Goal: Task Accomplishment & Management: Manage account settings

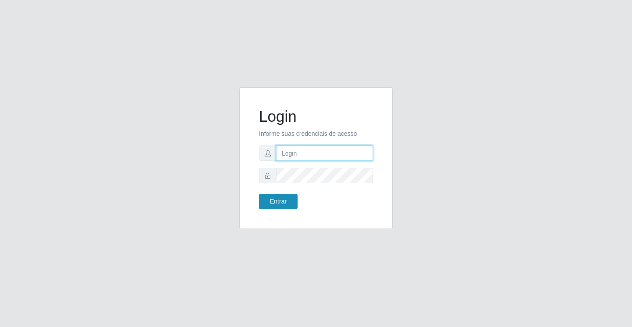
type input "[EMAIL_ADDRESS][DOMAIN_NAME]"
click at [285, 196] on button "Entrar" at bounding box center [278, 201] width 39 height 15
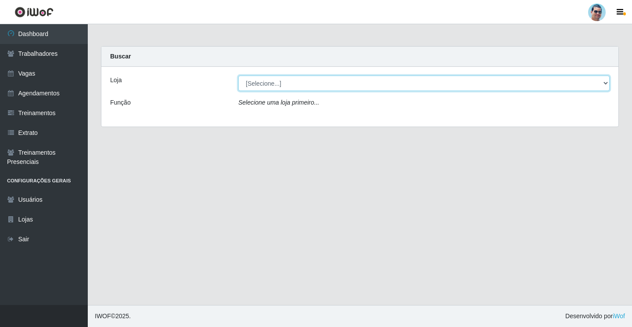
click at [262, 87] on select "[Selecione...] Mercadinho Extrabom" at bounding box center [424, 83] width 372 height 15
select select "175"
click at [238, 76] on select "[Selecione...] Mercadinho Extrabom" at bounding box center [424, 83] width 372 height 15
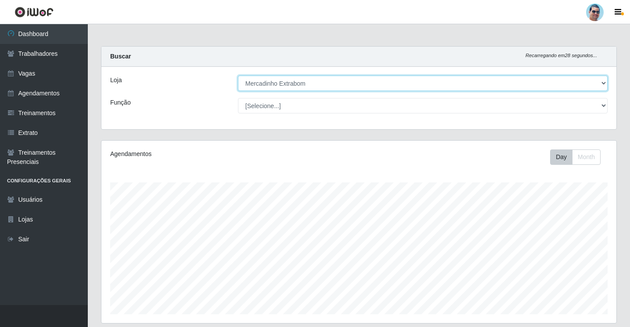
scroll to position [191, 0]
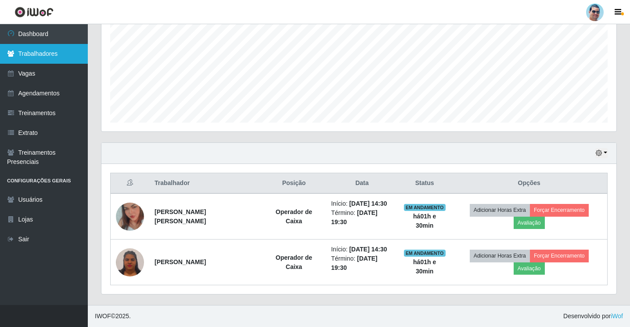
click at [56, 58] on link "Trabalhadores" at bounding box center [44, 54] width 88 height 20
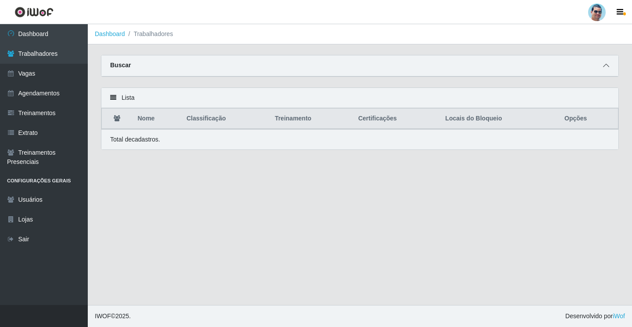
click at [608, 65] on icon at bounding box center [606, 65] width 6 height 6
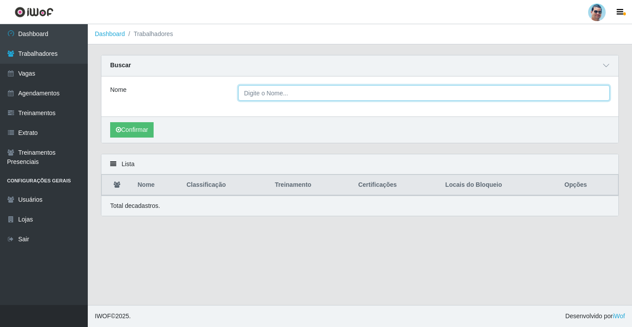
click at [485, 89] on input "Nome" at bounding box center [424, 92] width 372 height 15
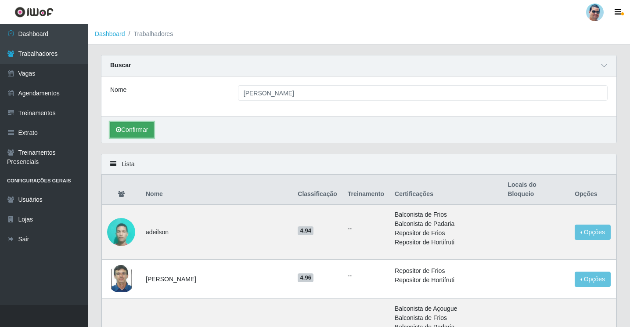
click at [130, 126] on button "Confirmar" at bounding box center [131, 129] width 43 height 15
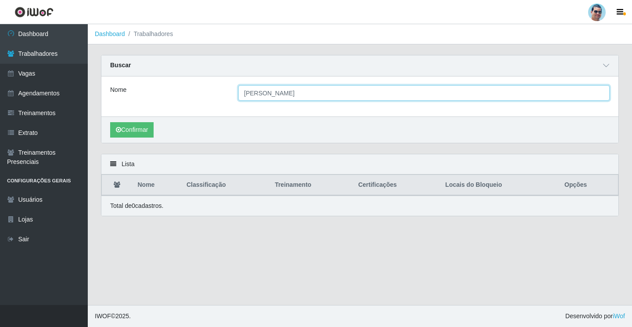
click at [256, 93] on input "[PERSON_NAME]" at bounding box center [424, 92] width 372 height 15
type input "[PERSON_NAME]"
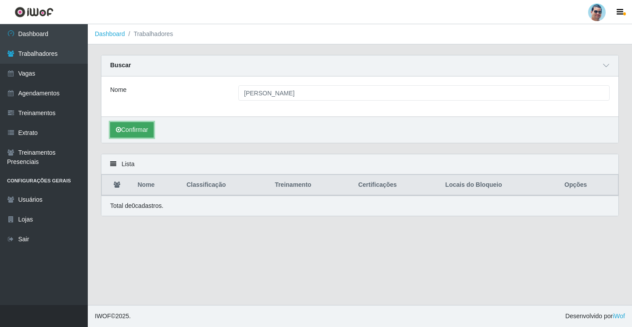
click at [142, 131] on button "Confirmar" at bounding box center [131, 129] width 43 height 15
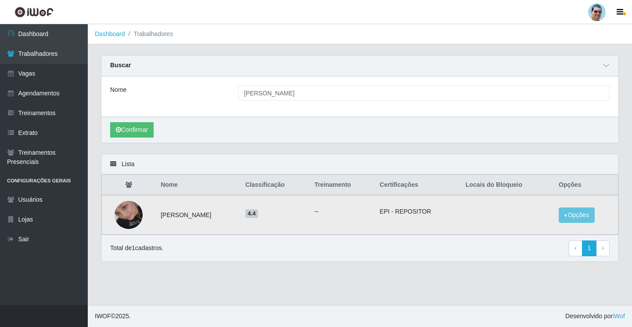
click at [135, 220] on img at bounding box center [129, 215] width 28 height 50
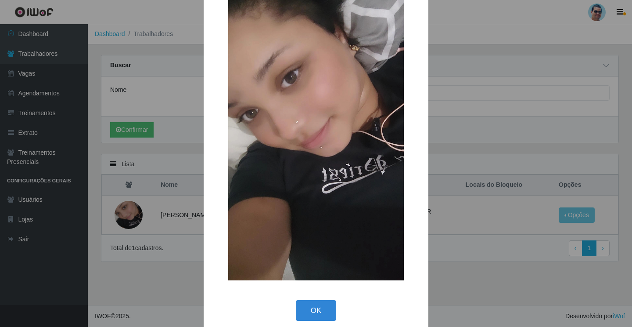
scroll to position [62, 0]
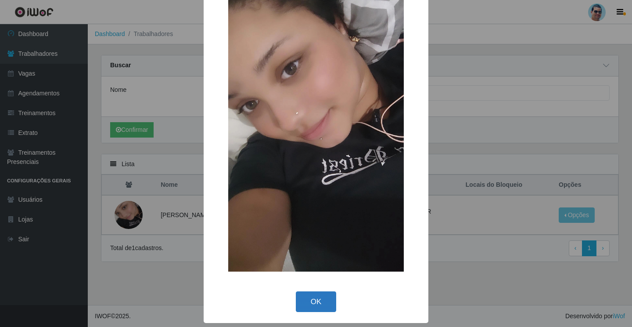
click at [316, 299] on button "OK" at bounding box center [316, 301] width 41 height 21
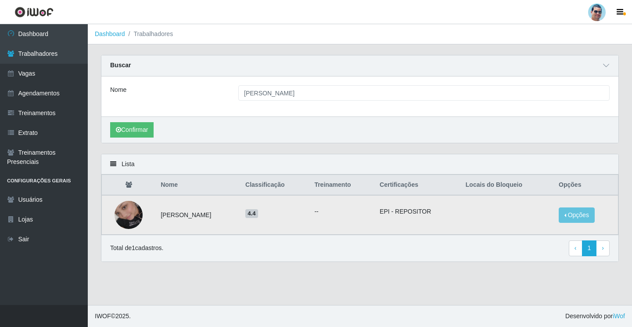
click at [123, 224] on img at bounding box center [129, 215] width 28 height 50
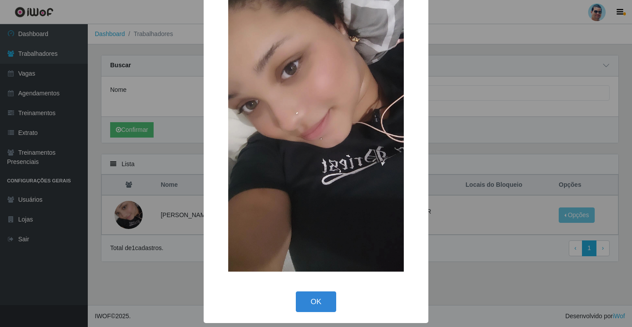
click at [334, 297] on div "OK Cancel" at bounding box center [316, 301] width 207 height 25
click at [326, 297] on button "OK" at bounding box center [316, 301] width 41 height 21
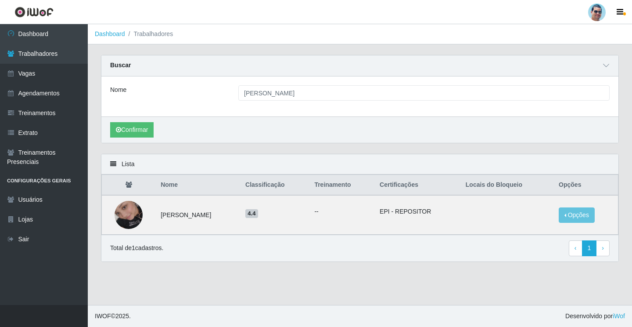
click at [444, 175] on th "Certificações" at bounding box center [418, 185] width 86 height 21
